Goal: Find contact information: Find contact information

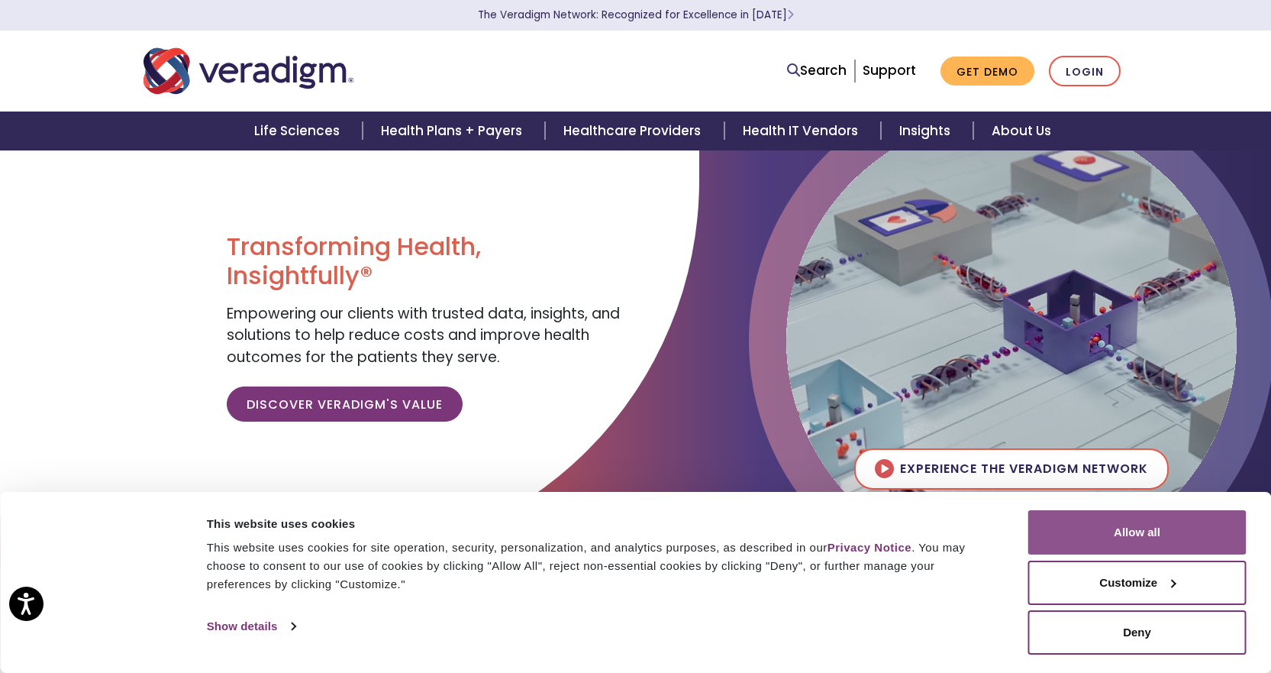
drag, startPoint x: 1115, startPoint y: 535, endPoint x: 919, endPoint y: 207, distance: 382.5
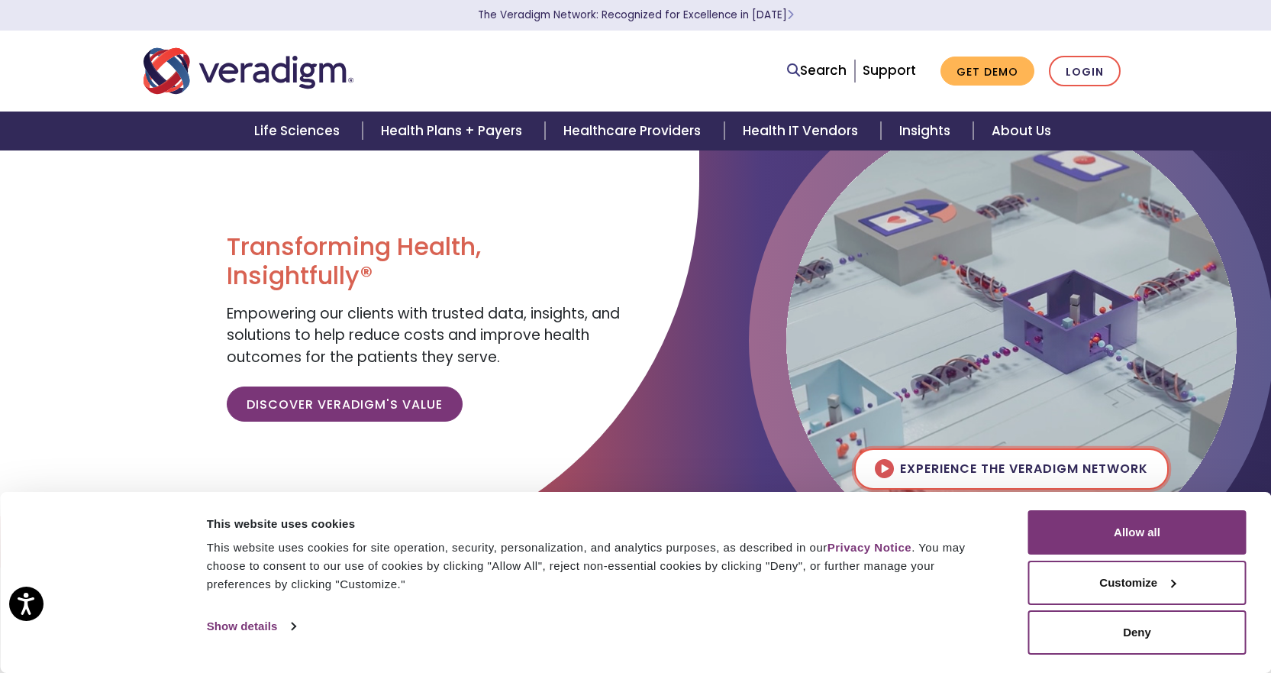
click at [1115, 535] on button "Allow all" at bounding box center [1138, 532] width 218 height 44
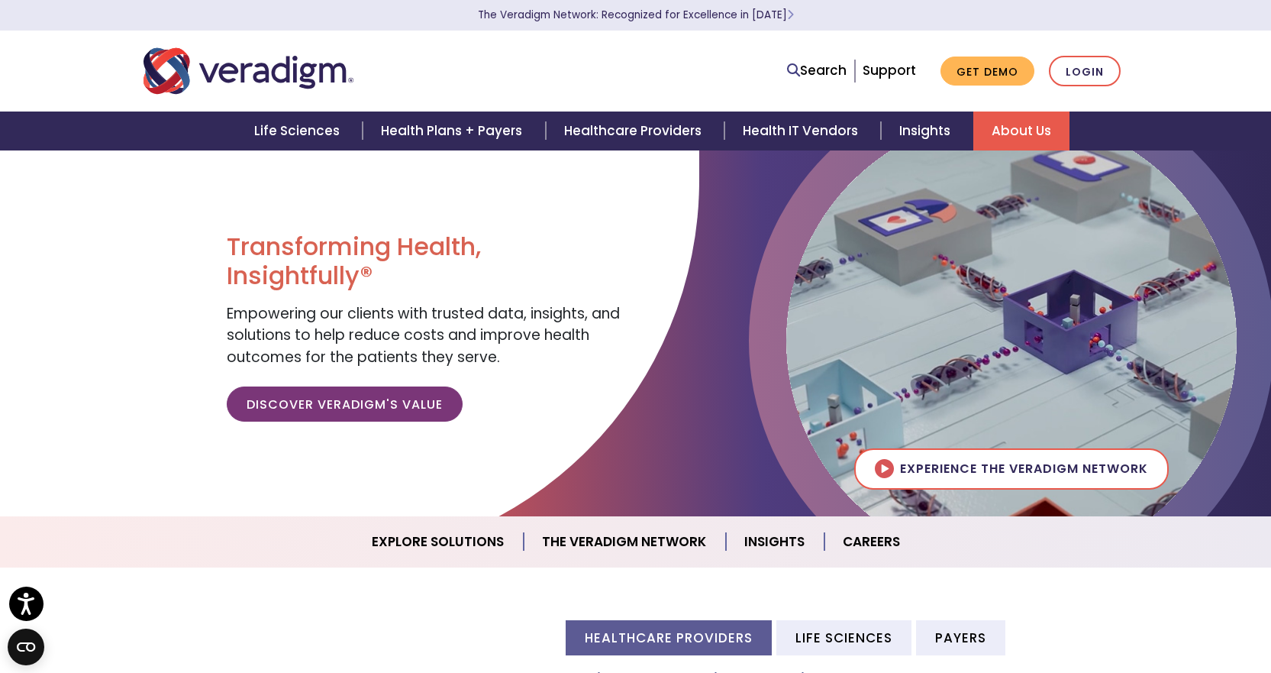
click at [1004, 141] on link "About Us" at bounding box center [1022, 130] width 96 height 39
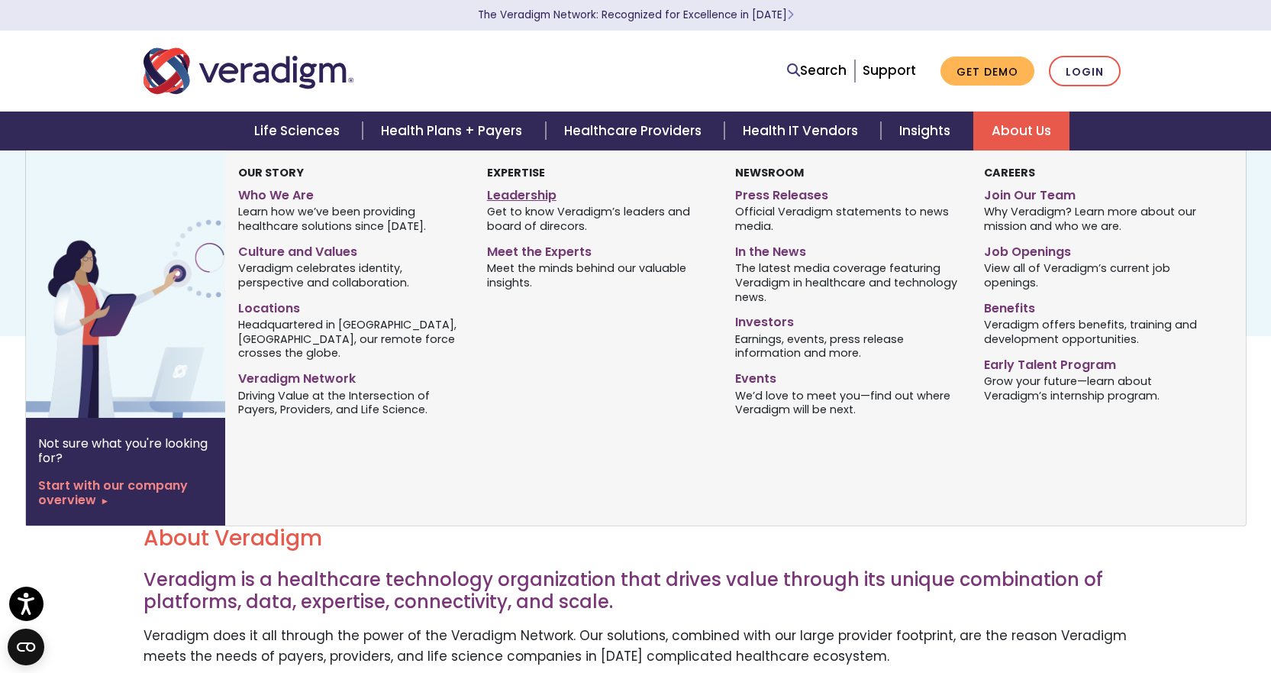
click at [526, 184] on link "Leadership" at bounding box center [599, 193] width 225 height 22
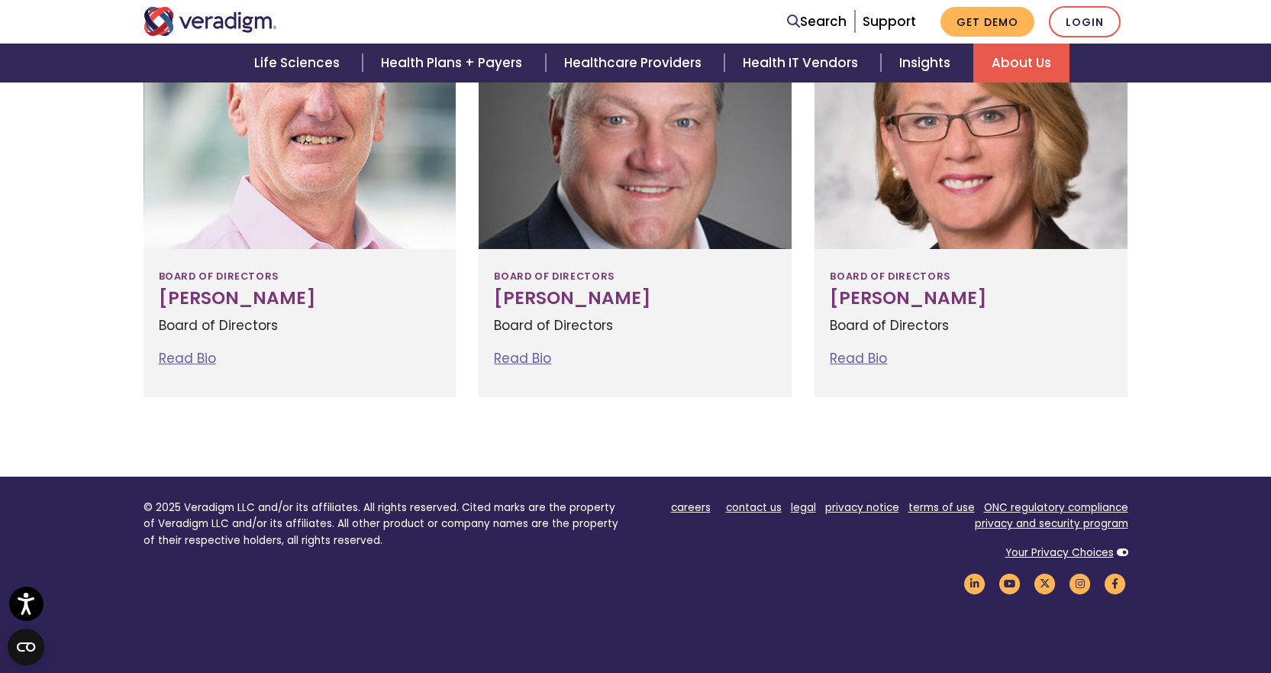
scroll to position [1908, 0]
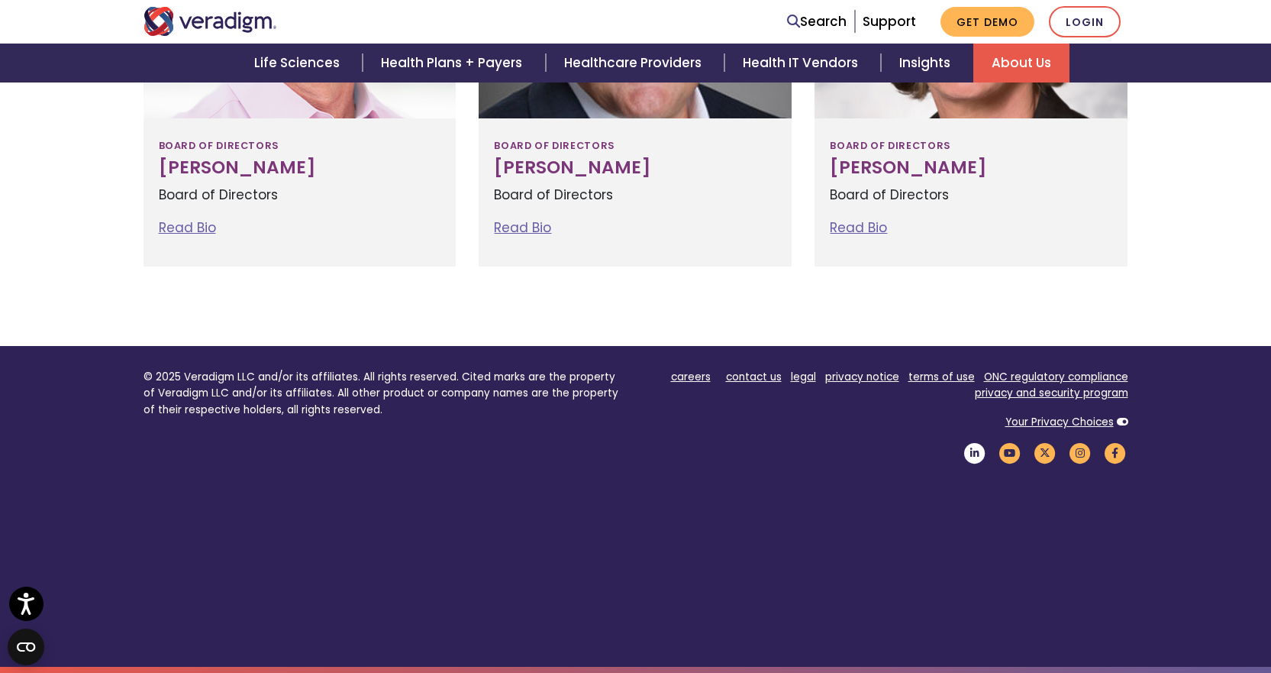
click at [984, 453] on icon "Veradigm LinkedIn Link" at bounding box center [975, 453] width 26 height 21
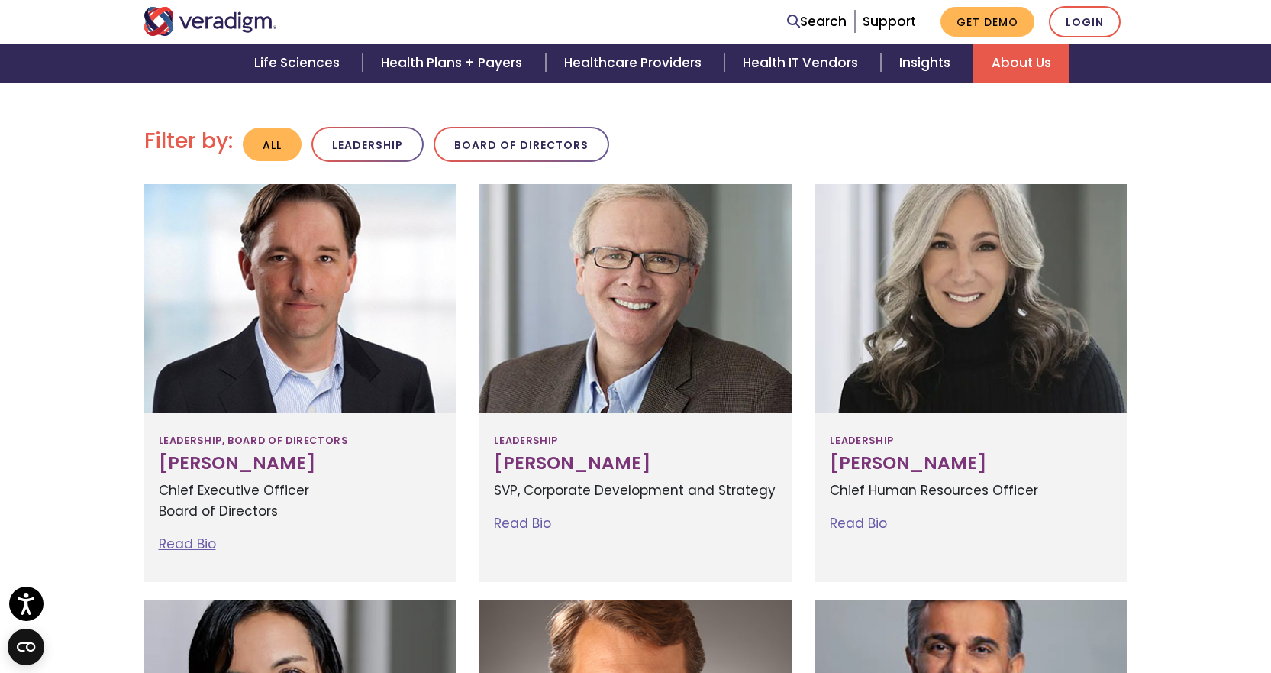
scroll to position [457, 0]
